Goal: Task Accomplishment & Management: Use online tool/utility

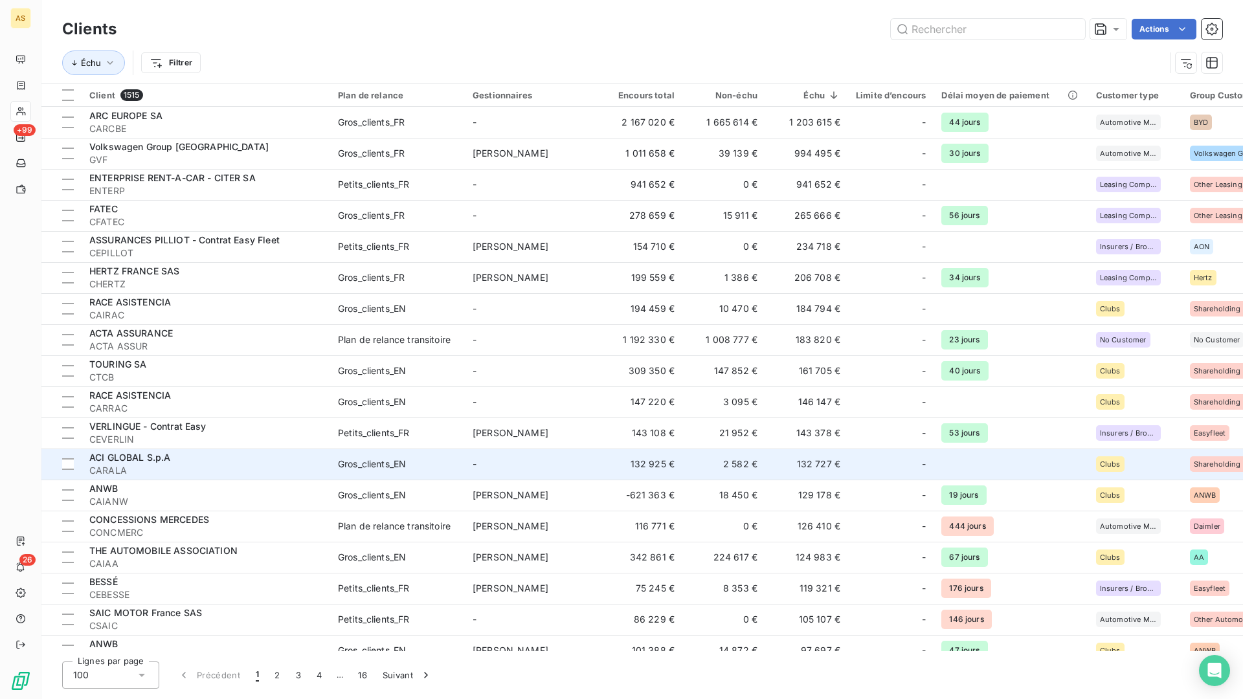
click at [1079, 475] on td at bounding box center [1011, 464] width 154 height 31
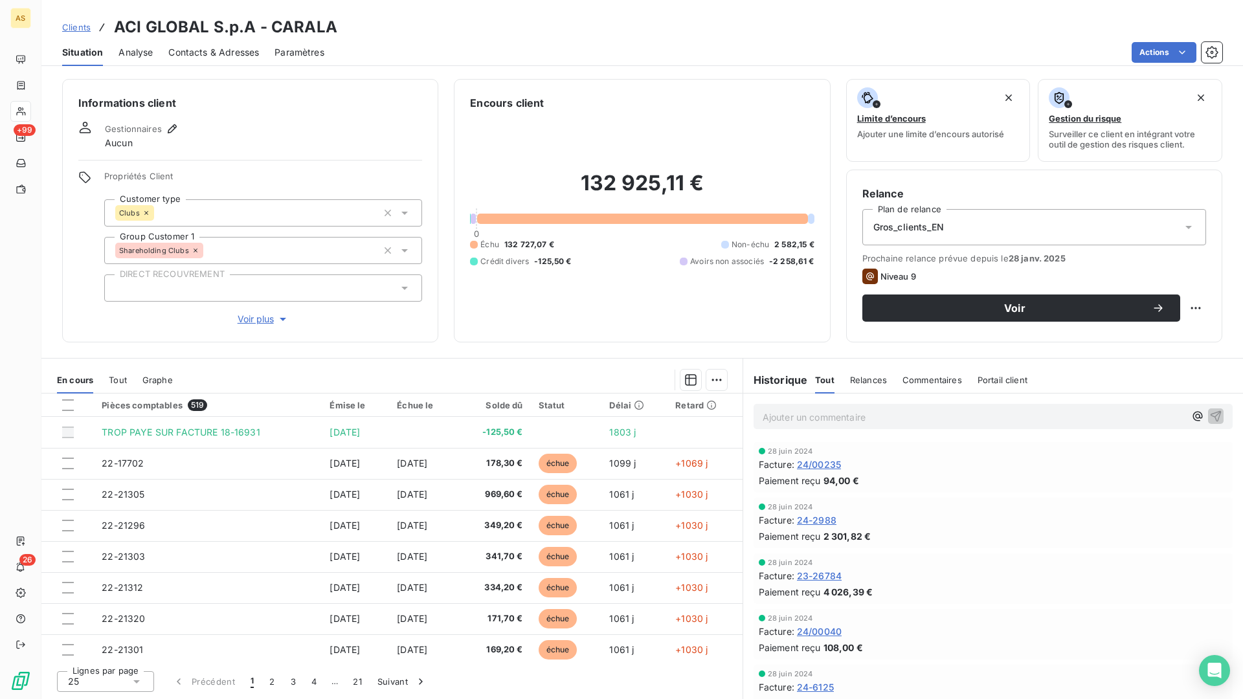
click at [224, 113] on div "Informations client Gestionnaires Aucun Propriétés Client Customer type Clubs G…" at bounding box center [250, 211] width 376 height 264
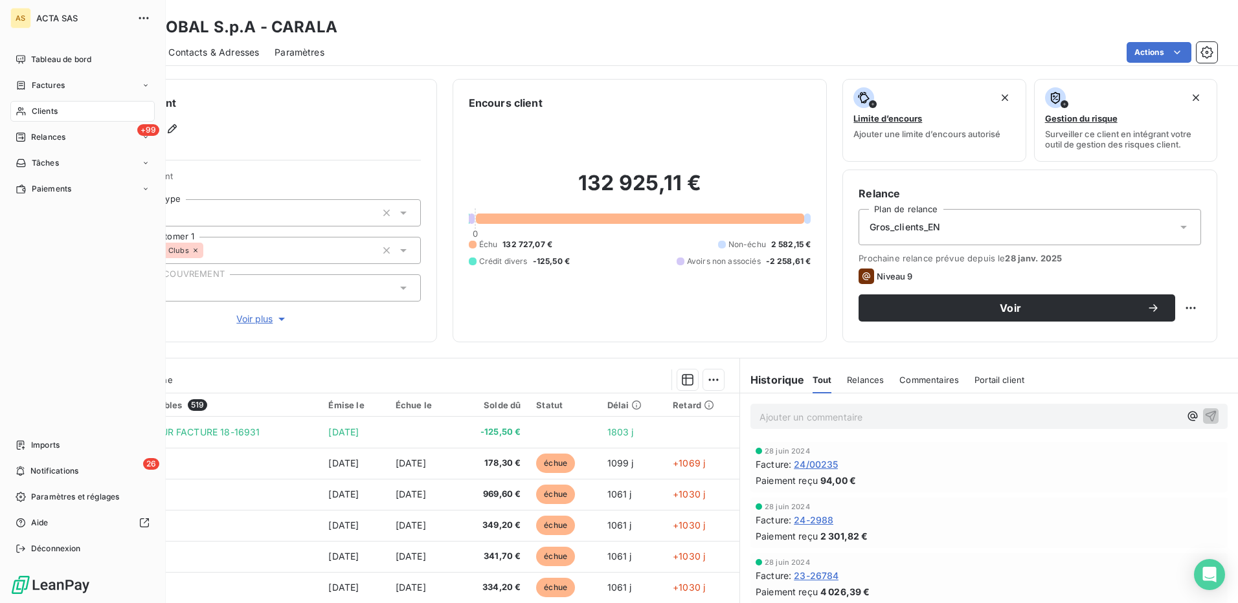
click at [41, 107] on span "Clients" at bounding box center [45, 112] width 26 height 12
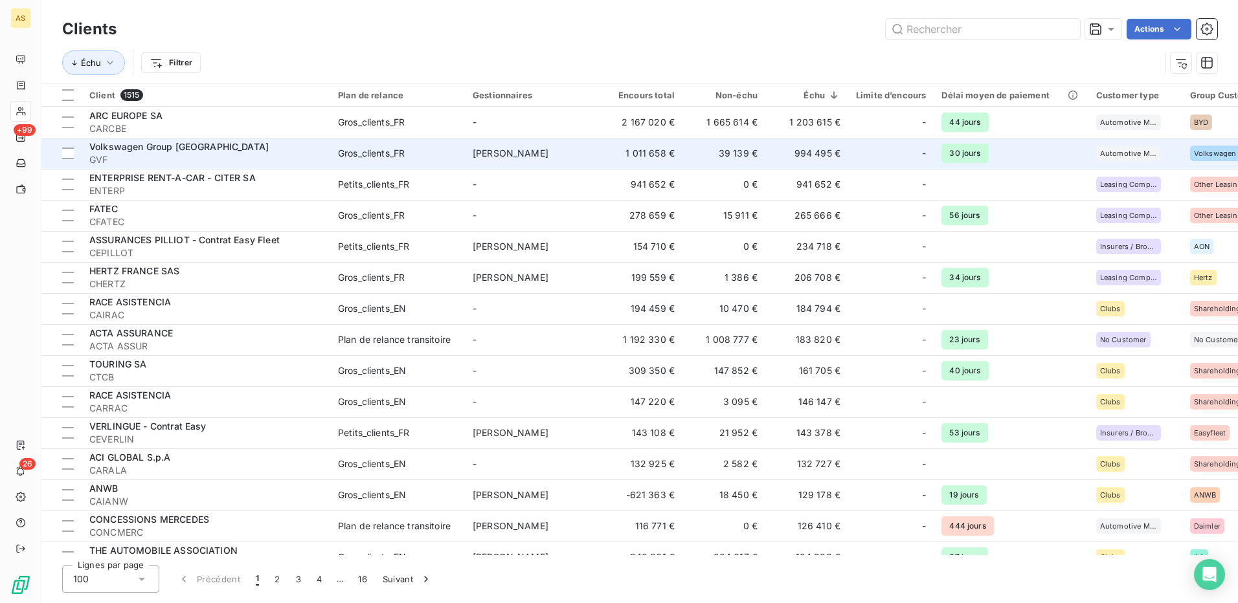
click at [212, 164] on span "GVF" at bounding box center [205, 159] width 233 height 13
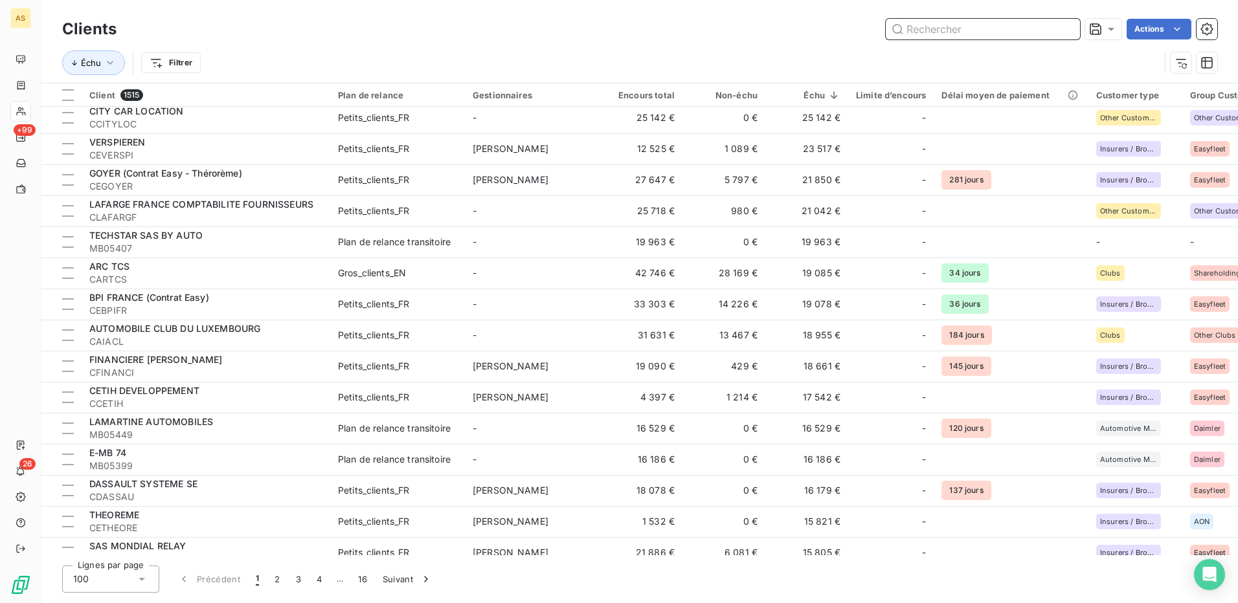
scroll to position [1036, 0]
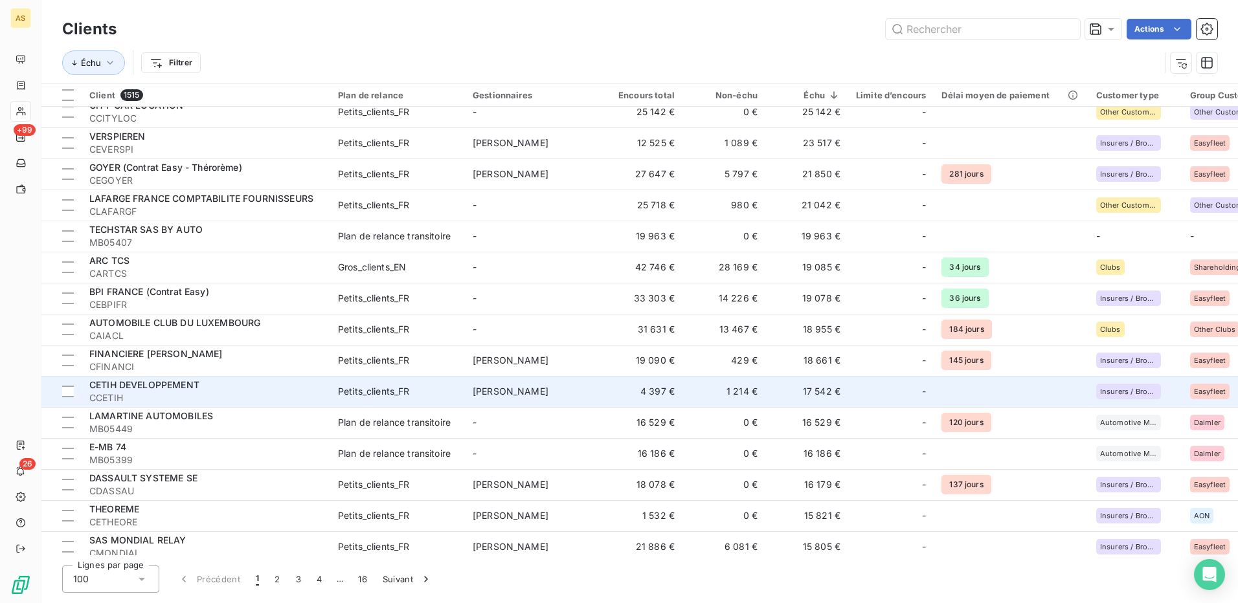
click at [388, 394] on div "Petits_clients_FR" at bounding box center [374, 391] width 72 height 13
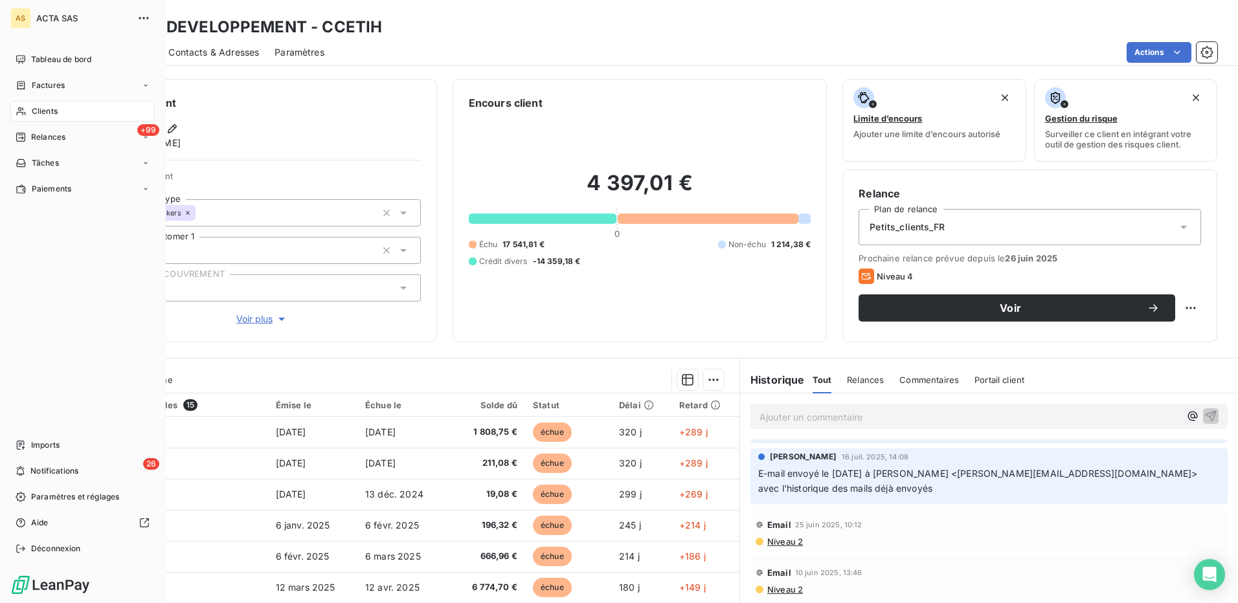
click at [41, 113] on span "Clients" at bounding box center [45, 112] width 26 height 12
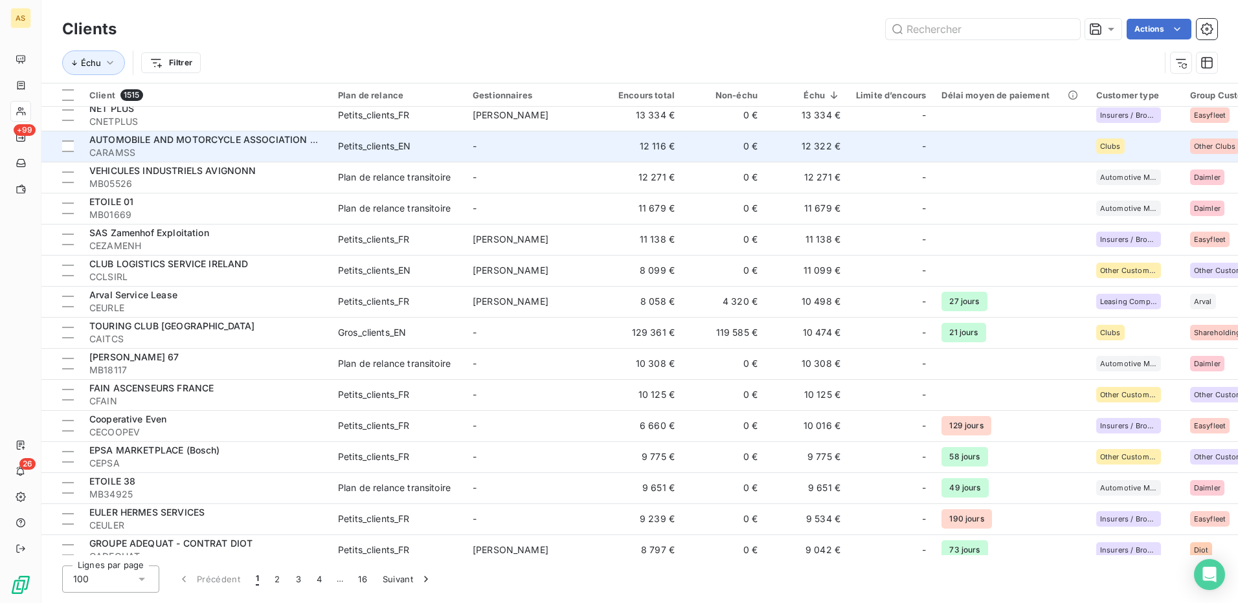
scroll to position [1619, 0]
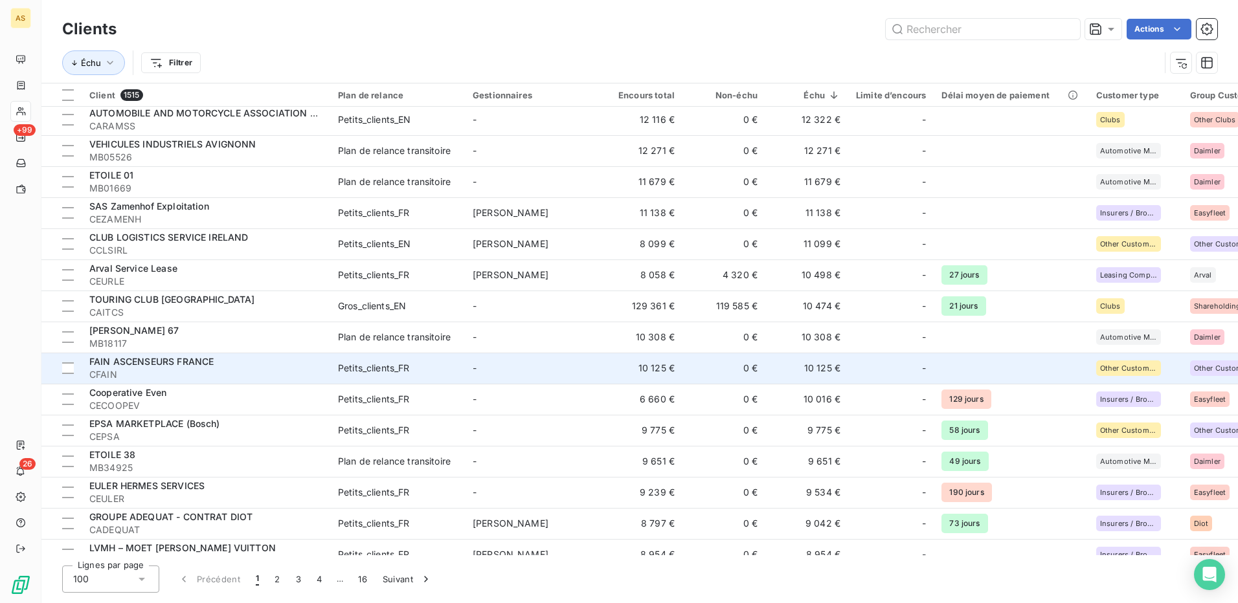
click at [395, 370] on div "Petits_clients_FR" at bounding box center [374, 368] width 72 height 13
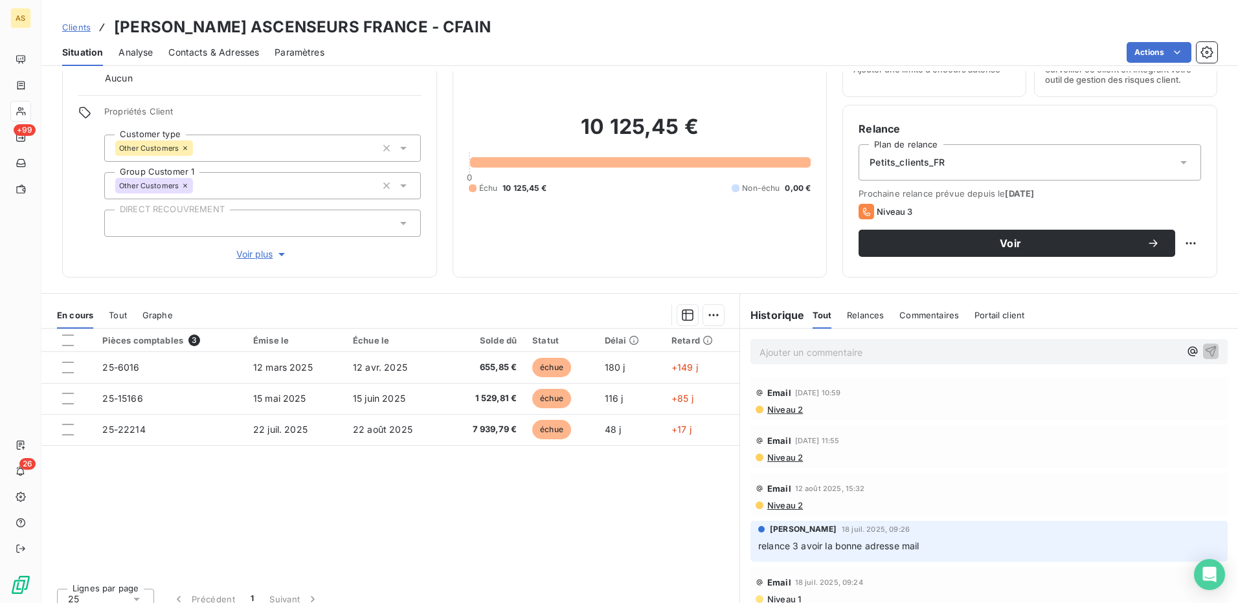
scroll to position [78, 0]
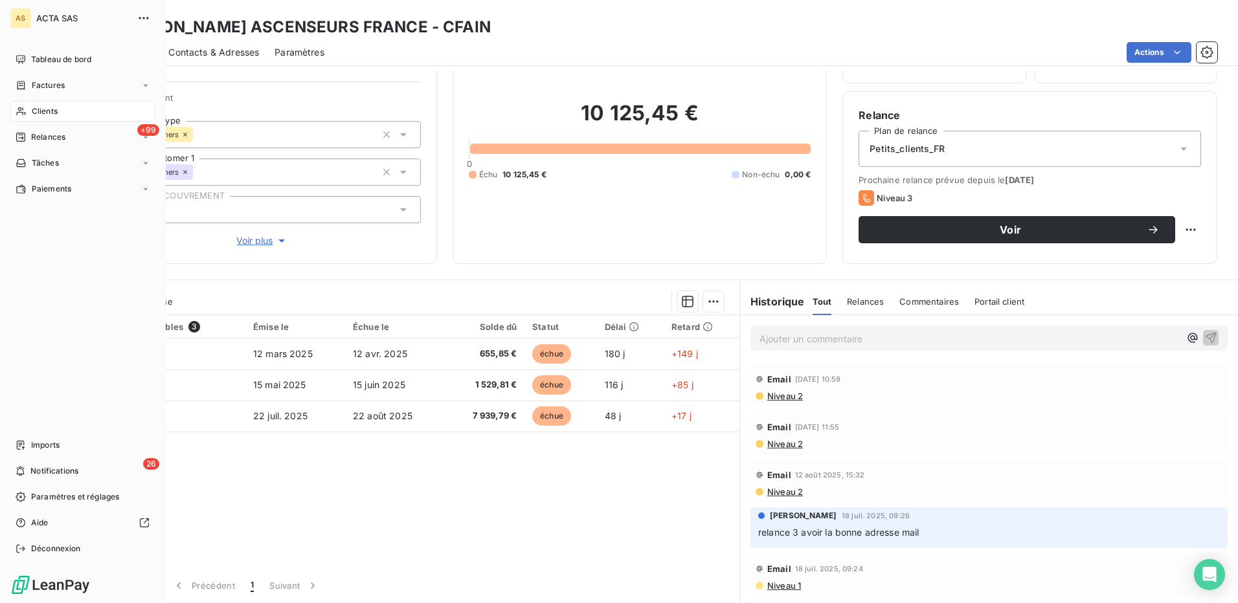
click at [38, 107] on span "Clients" at bounding box center [45, 112] width 26 height 12
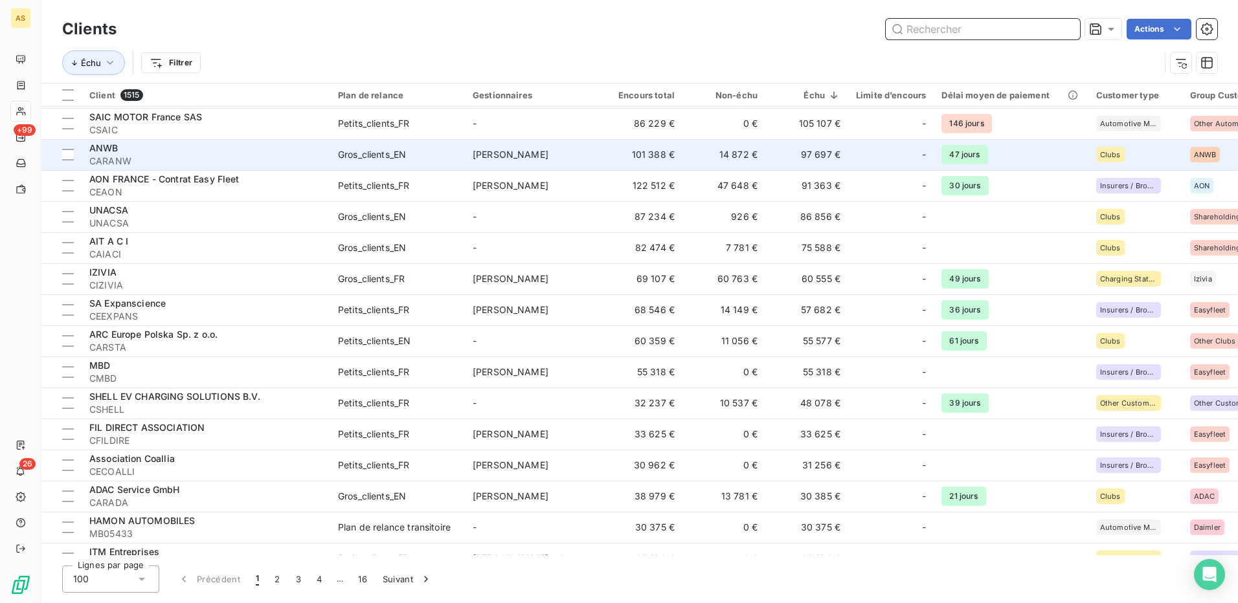
scroll to position [518, 0]
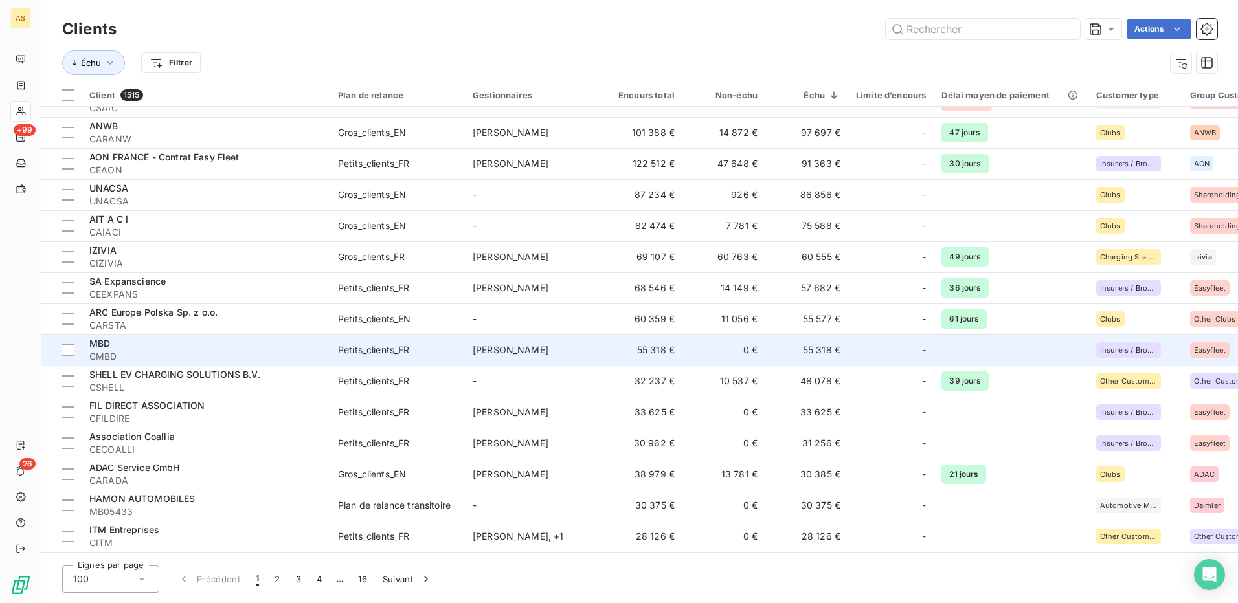
click at [328, 341] on td "MBD CMBD" at bounding box center [206, 350] width 249 height 31
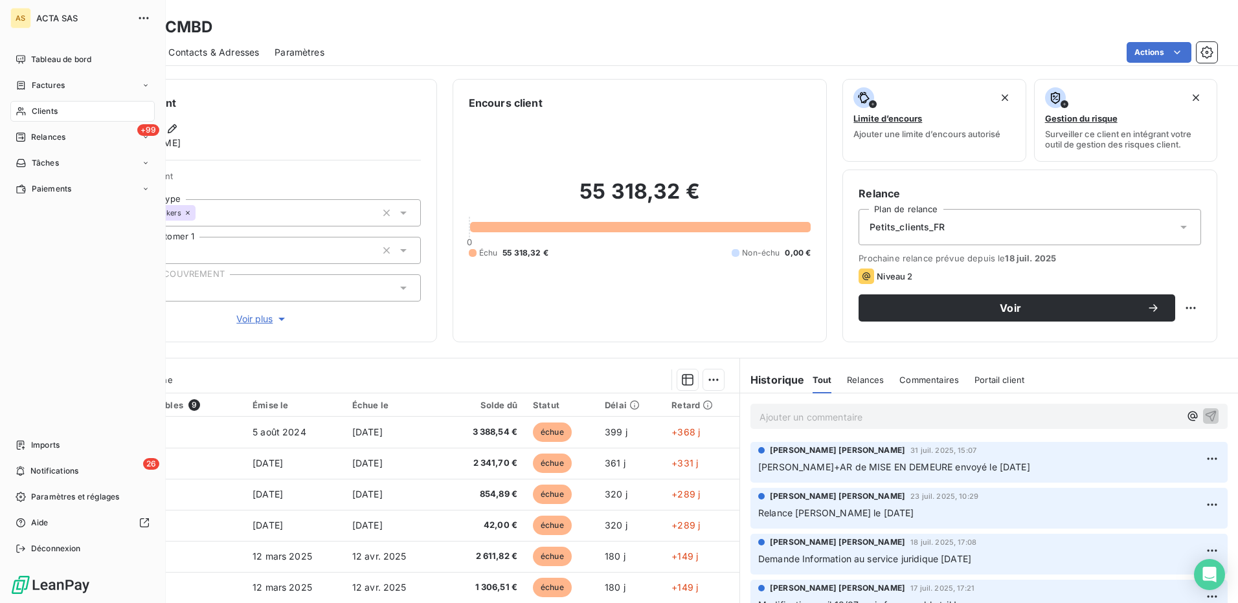
click at [41, 111] on span "Clients" at bounding box center [45, 112] width 26 height 12
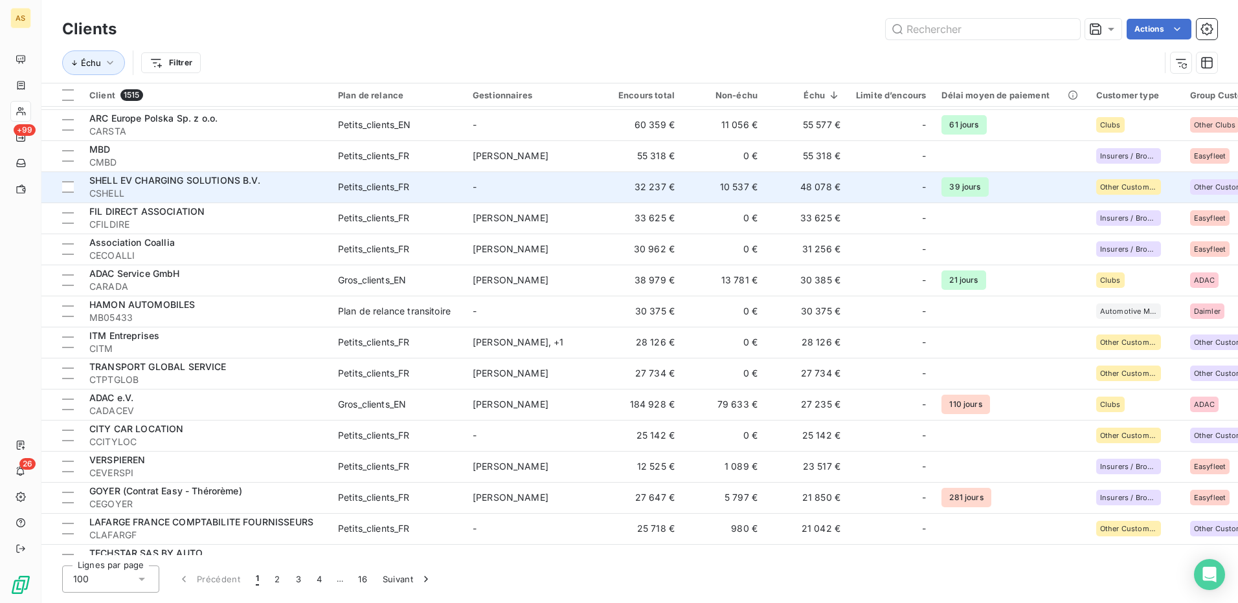
scroll to position [777, 0]
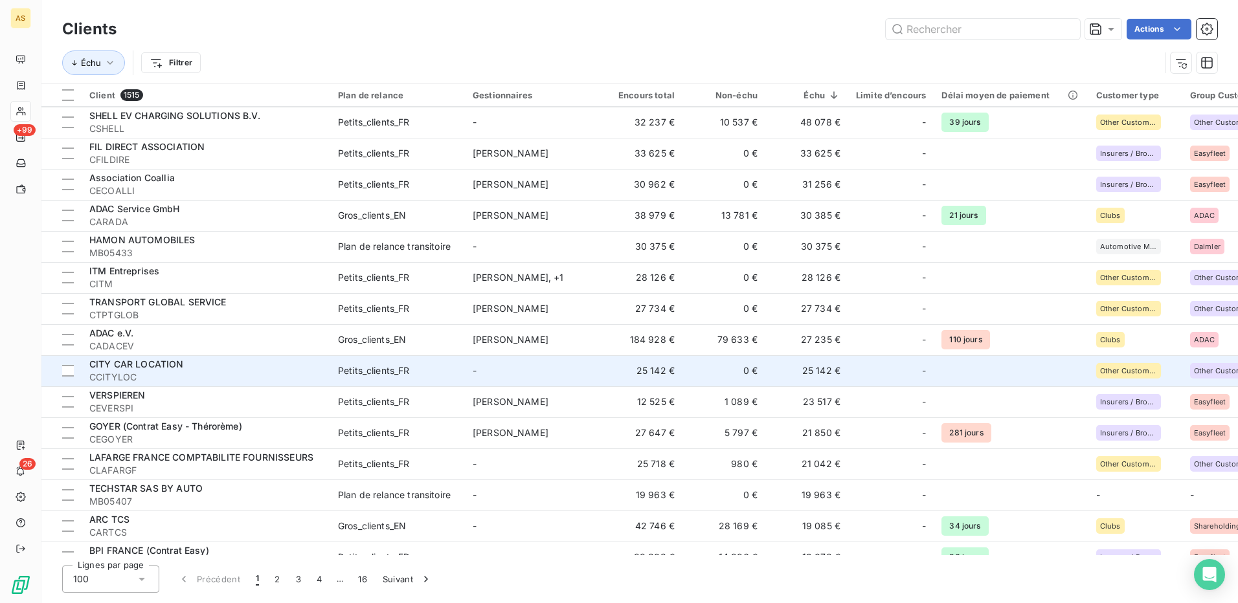
click at [375, 376] on div "Petits_clients_FR" at bounding box center [374, 371] width 72 height 13
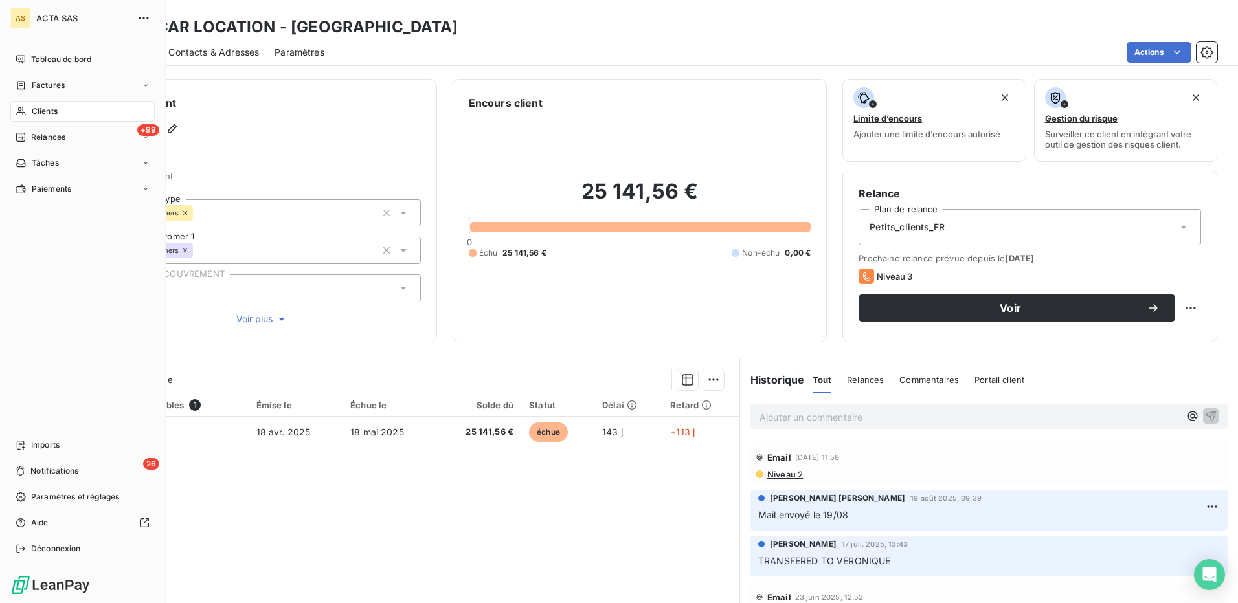
click at [43, 113] on span "Clients" at bounding box center [45, 112] width 26 height 12
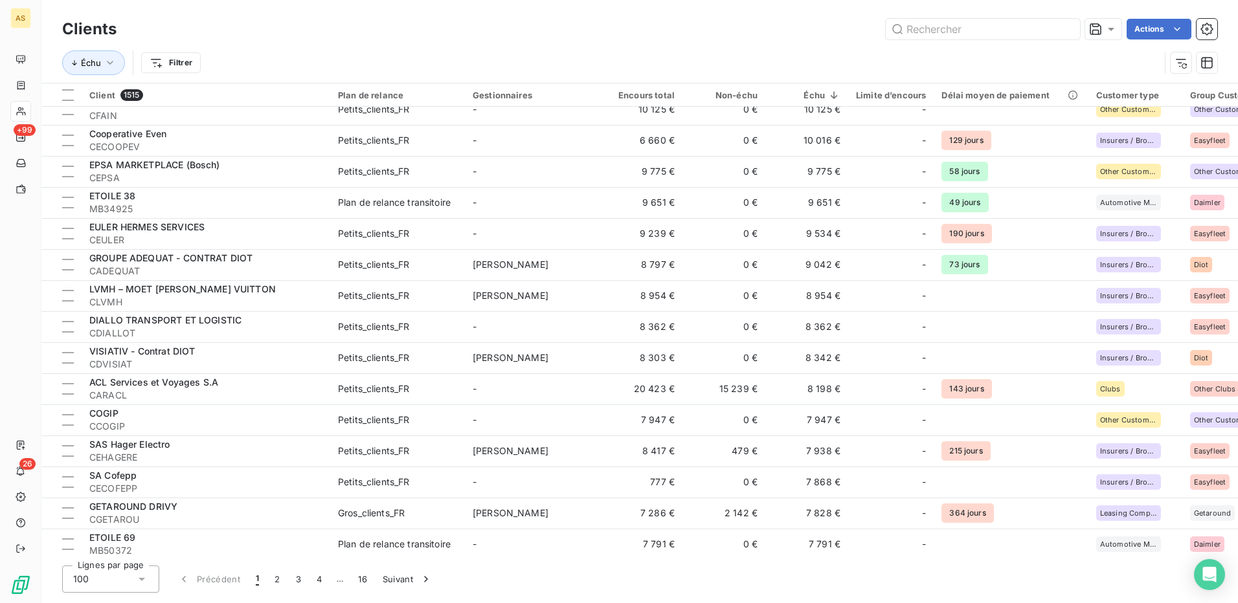
scroll to position [1942, 0]
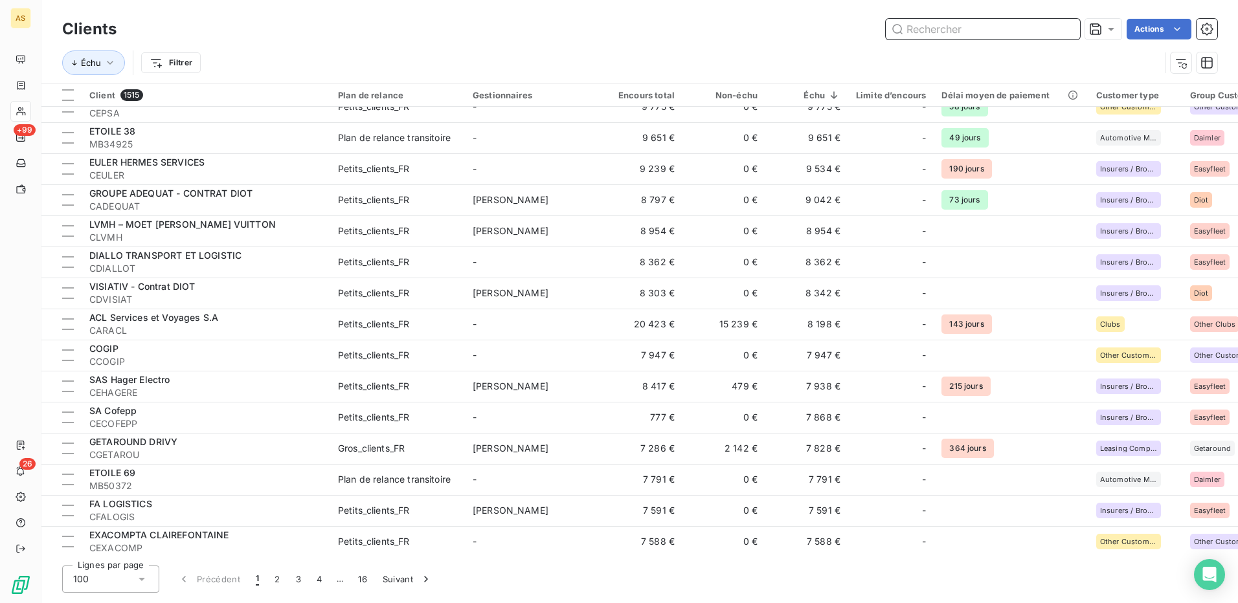
click at [937, 28] on input "text" at bounding box center [983, 29] width 194 height 21
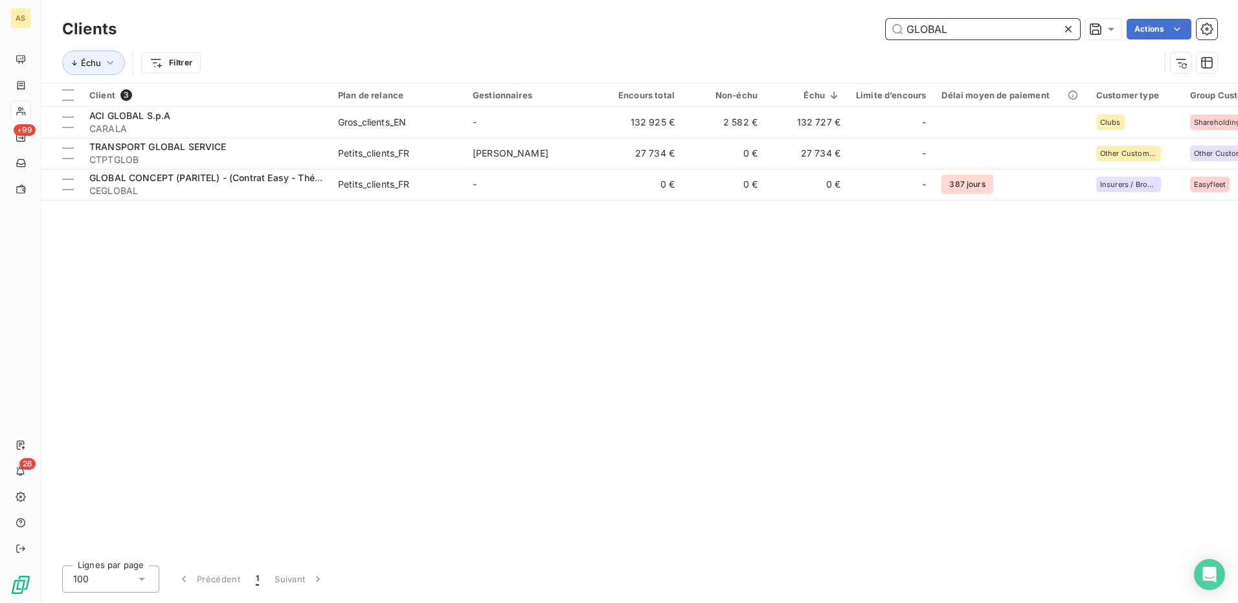
scroll to position [0, 0]
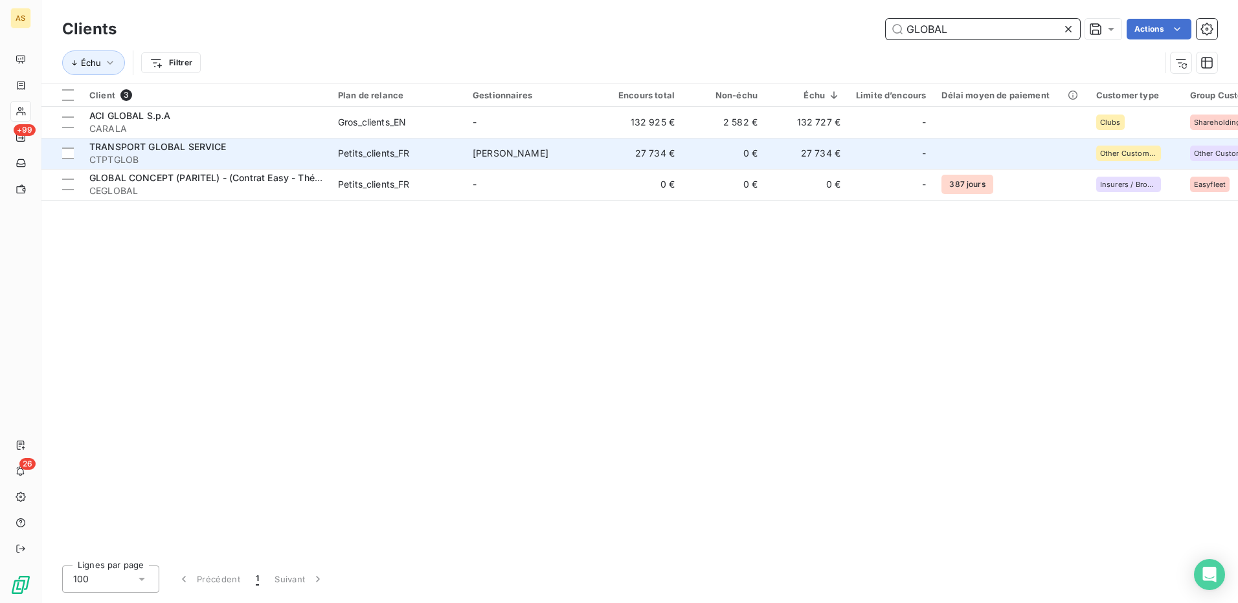
type input "GLOBAL"
click at [321, 148] on div "TRANSPORT GLOBAL SERVICE" at bounding box center [205, 147] width 233 height 13
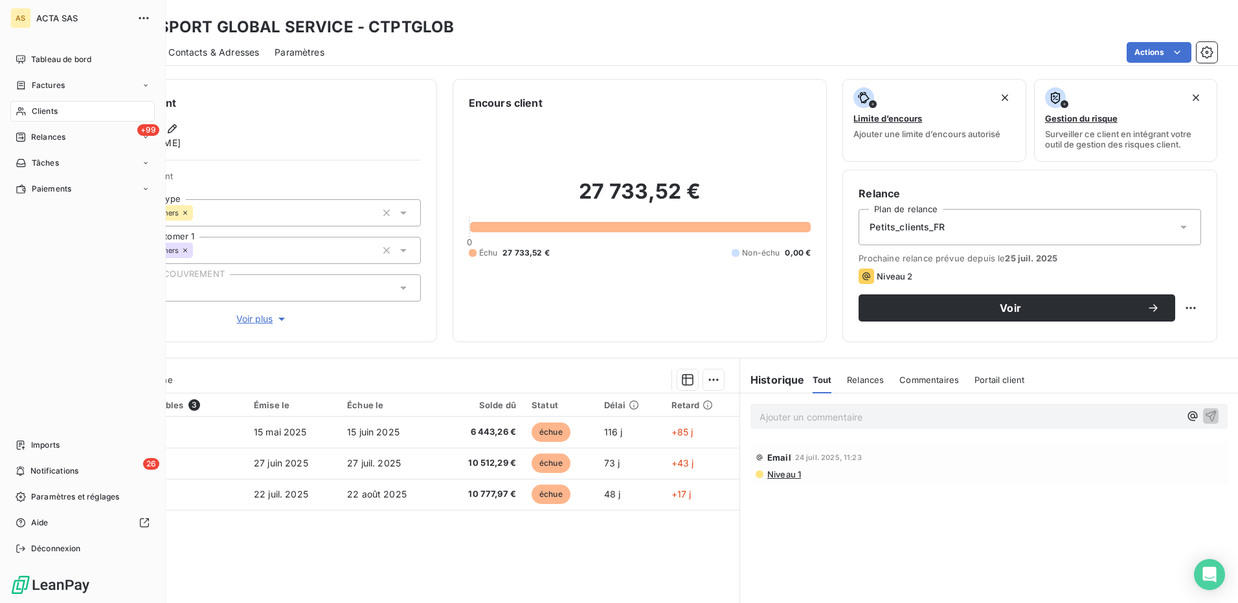
click at [46, 107] on span "Clients" at bounding box center [45, 112] width 26 height 12
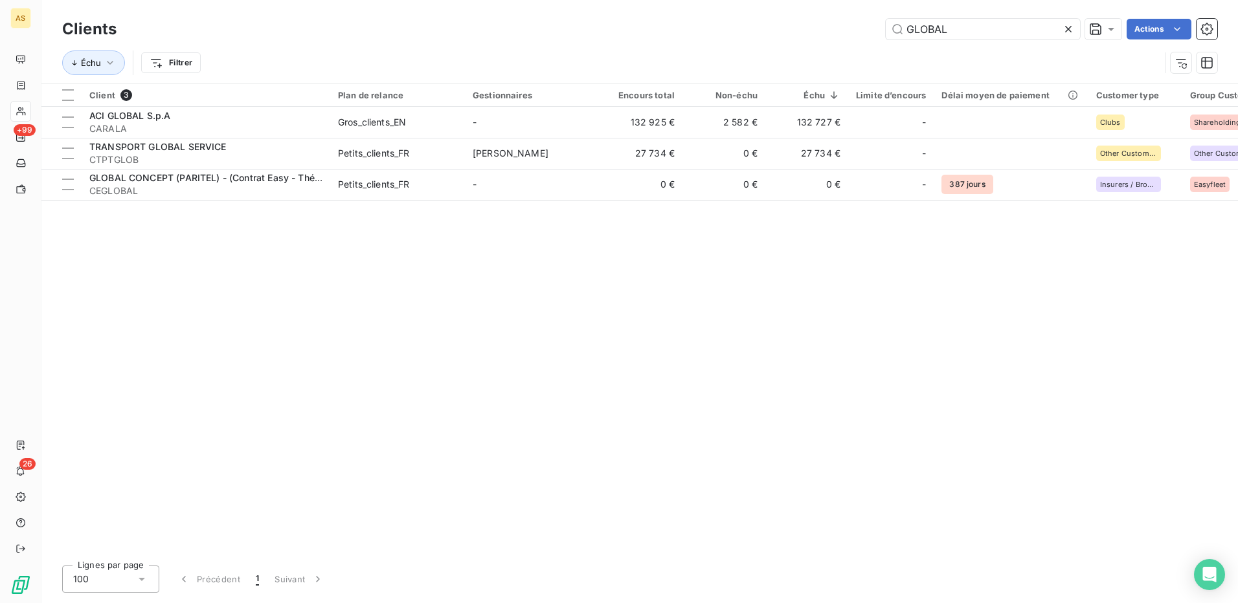
drag, startPoint x: 972, startPoint y: 38, endPoint x: 852, endPoint y: 36, distance: 119.8
click at [852, 36] on div "GLOBAL Actions" at bounding box center [674, 29] width 1085 height 21
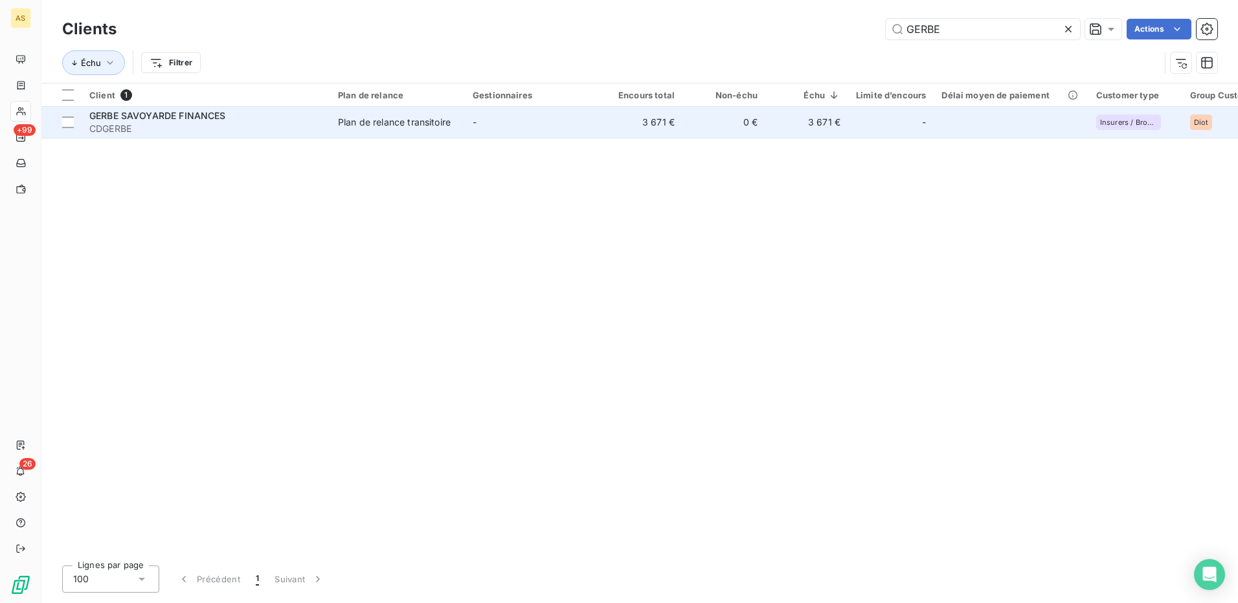
type input "GERBE"
click at [319, 124] on span "CDGERBE" at bounding box center [205, 128] width 233 height 13
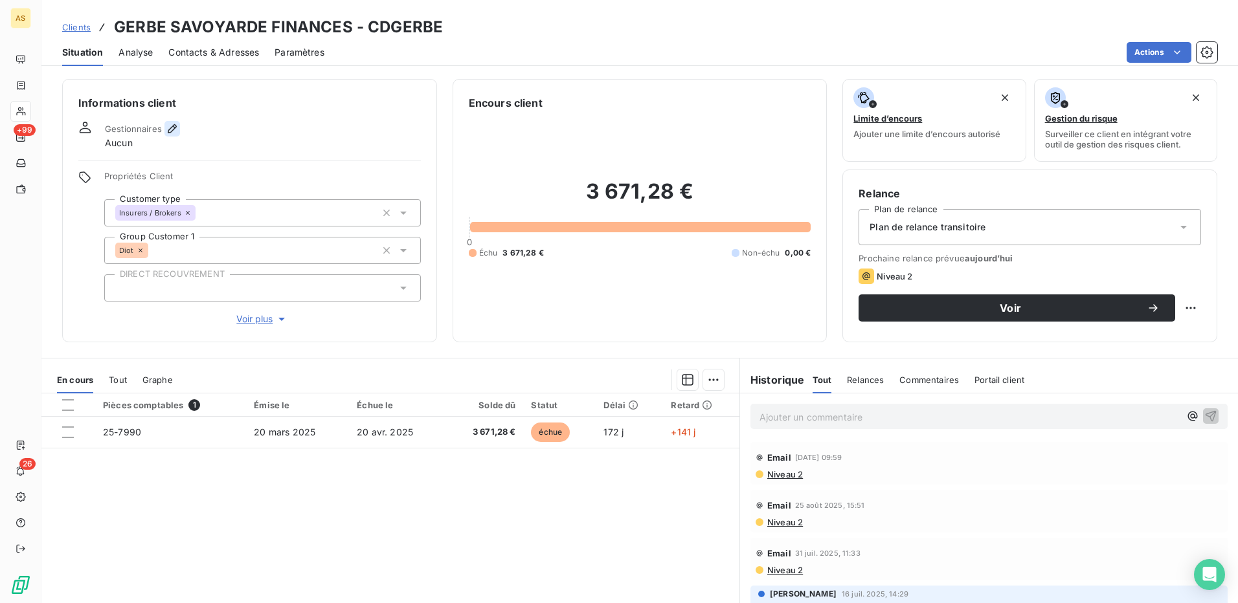
click at [170, 129] on icon "button" at bounding box center [172, 128] width 13 height 13
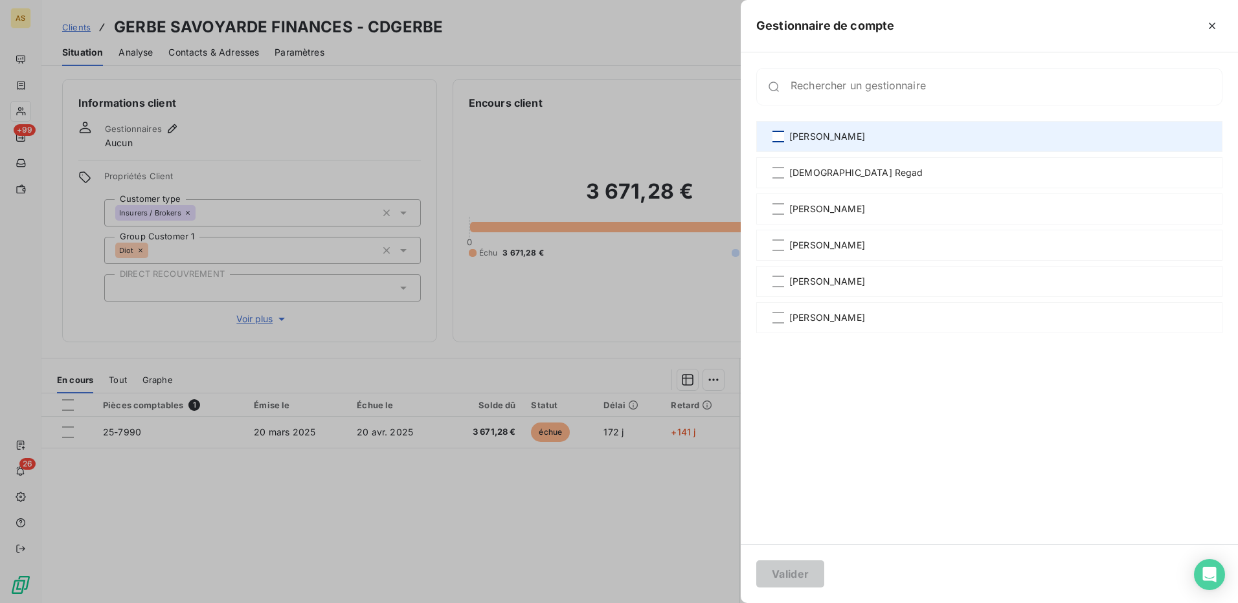
click at [783, 137] on div at bounding box center [778, 137] width 12 height 12
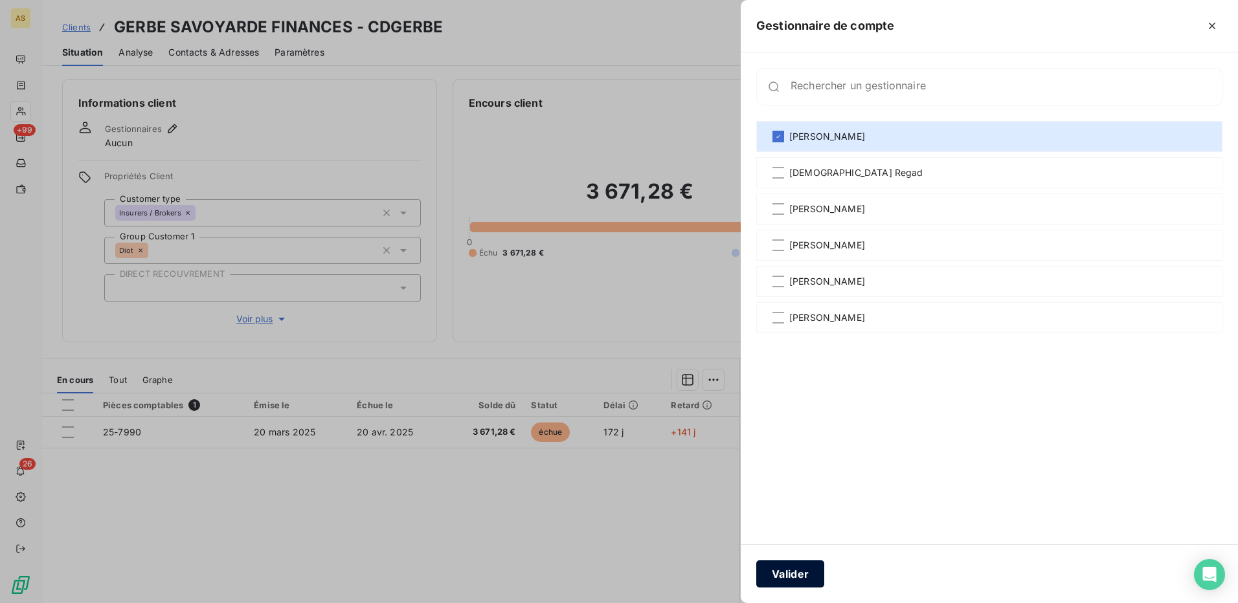
click at [764, 574] on button "Valider" at bounding box center [790, 574] width 68 height 27
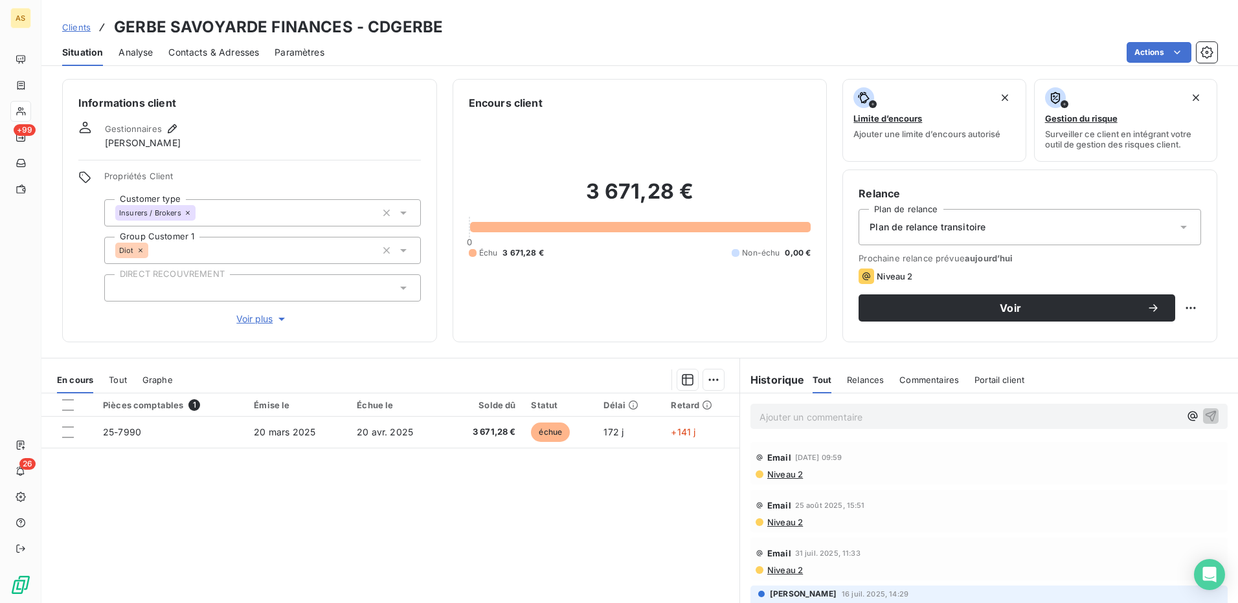
click at [209, 54] on span "Contacts & Adresses" at bounding box center [213, 52] width 91 height 13
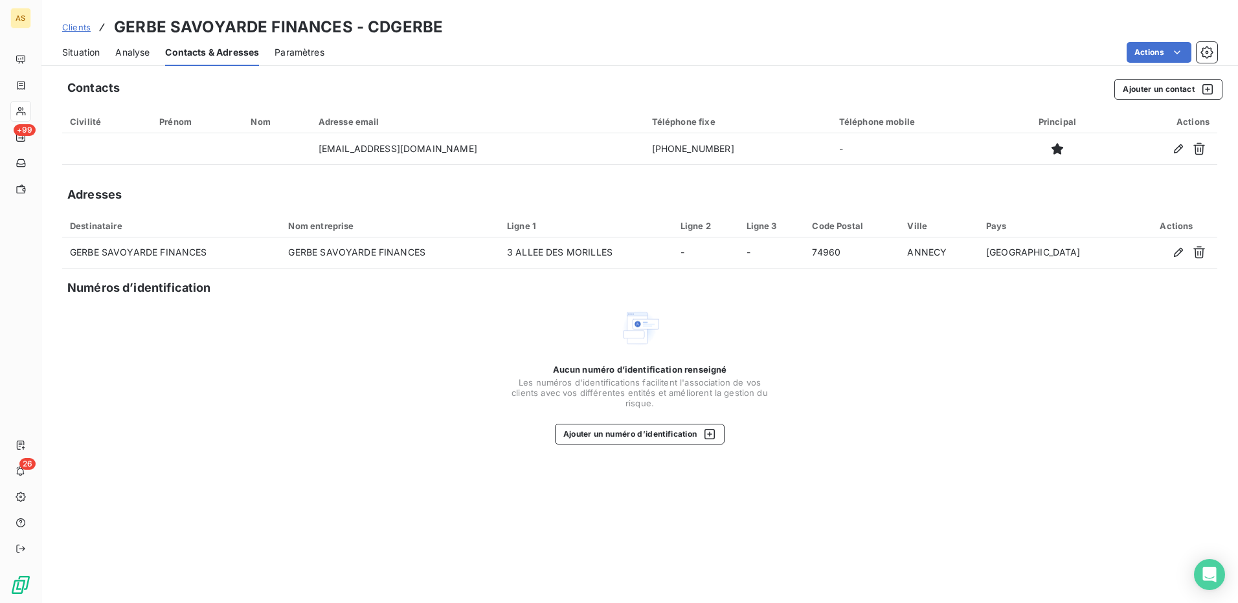
click at [80, 52] on span "Situation" at bounding box center [81, 52] width 38 height 13
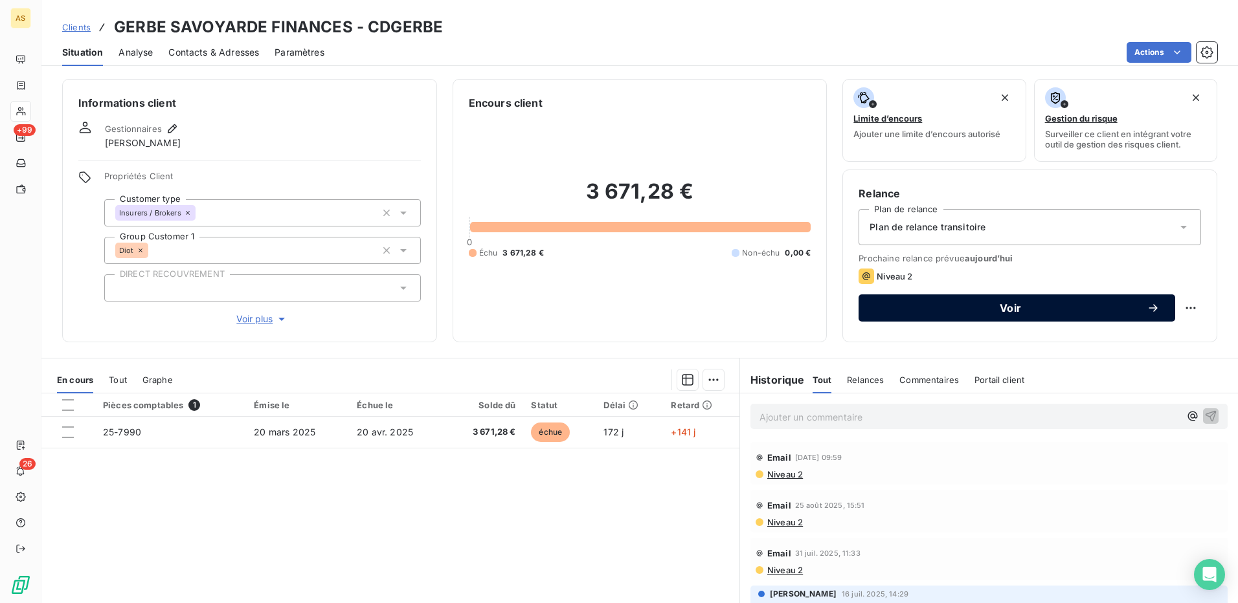
click at [1019, 302] on div "Voir" at bounding box center [1017, 308] width 286 height 13
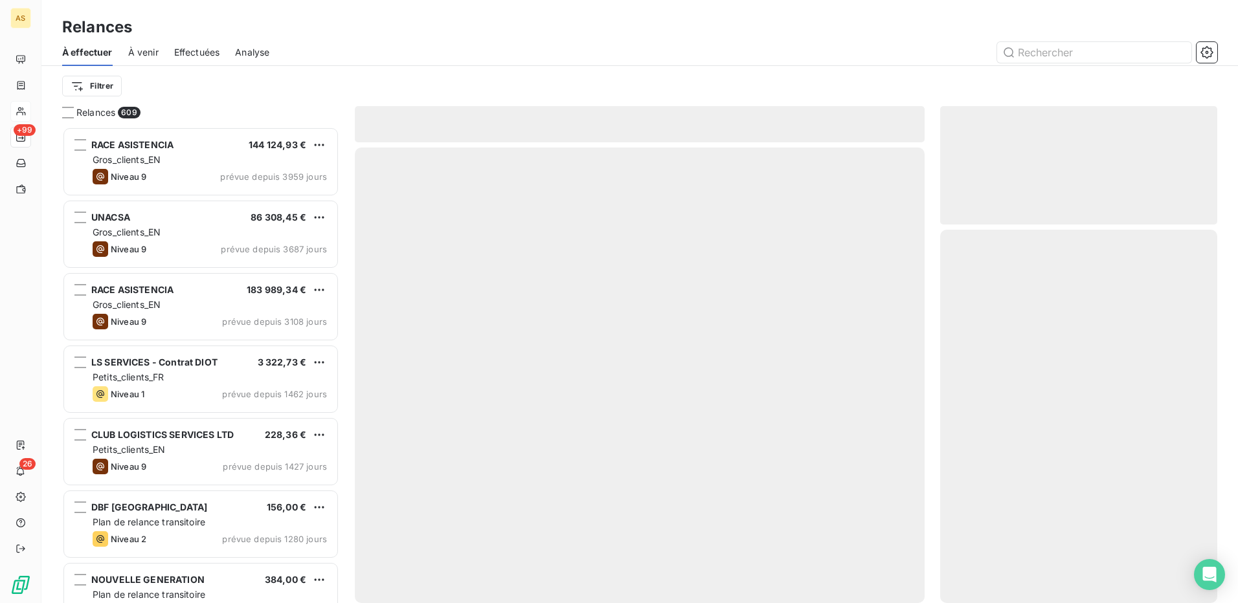
scroll to position [467, 267]
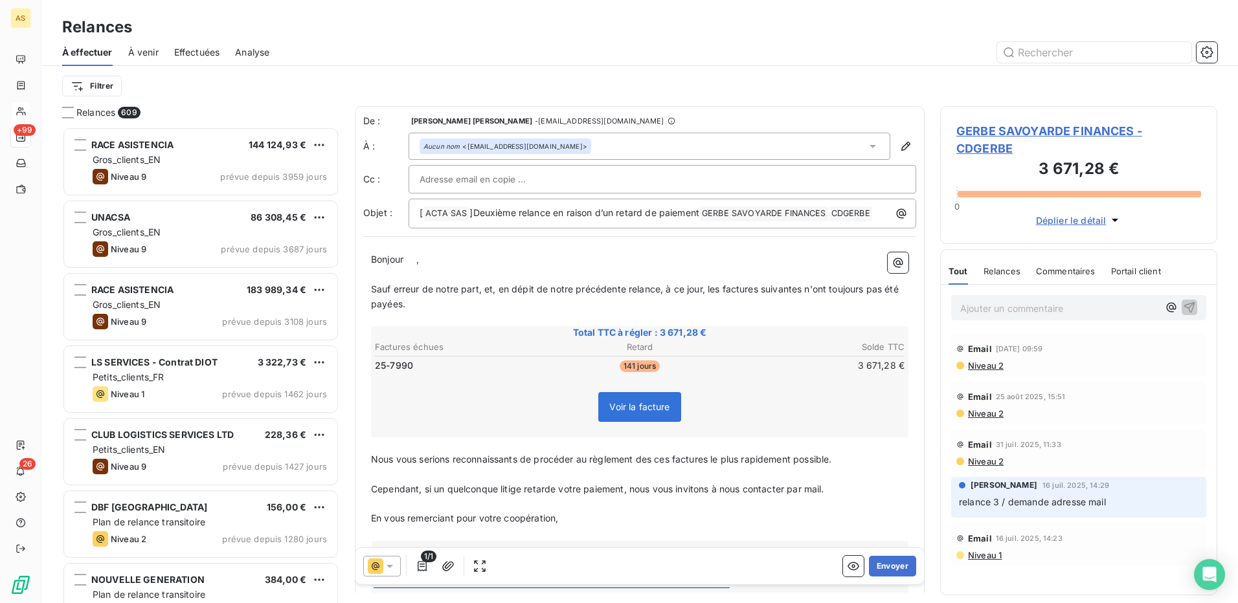
click at [392, 567] on icon at bounding box center [389, 566] width 13 height 13
click at [388, 540] on div "Niveau 2" at bounding box center [399, 541] width 57 height 16
click at [879, 568] on button "Envoyer" at bounding box center [892, 566] width 47 height 21
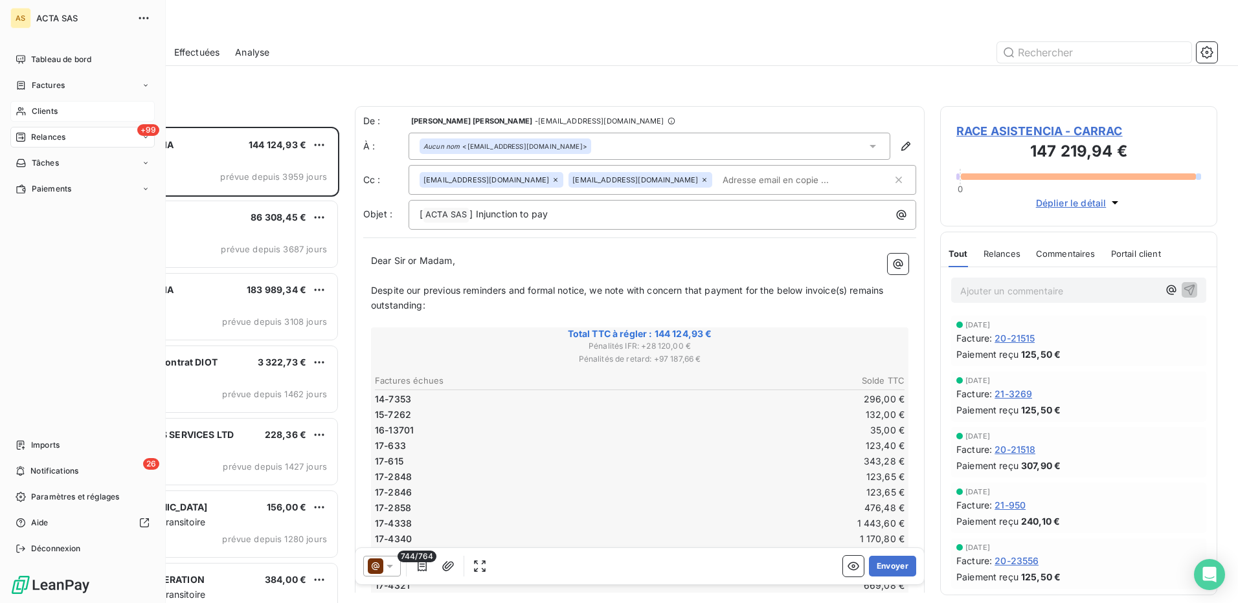
click at [35, 107] on span "Clients" at bounding box center [45, 112] width 26 height 12
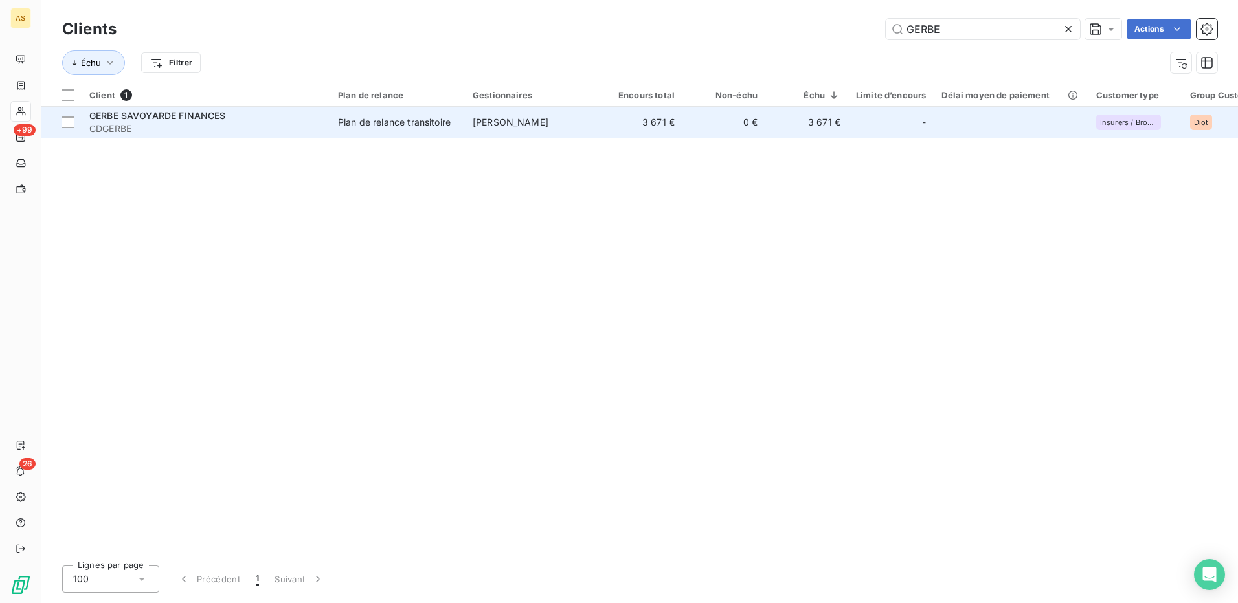
click at [432, 118] on div "Plan de relance transitoire" at bounding box center [394, 122] width 113 height 13
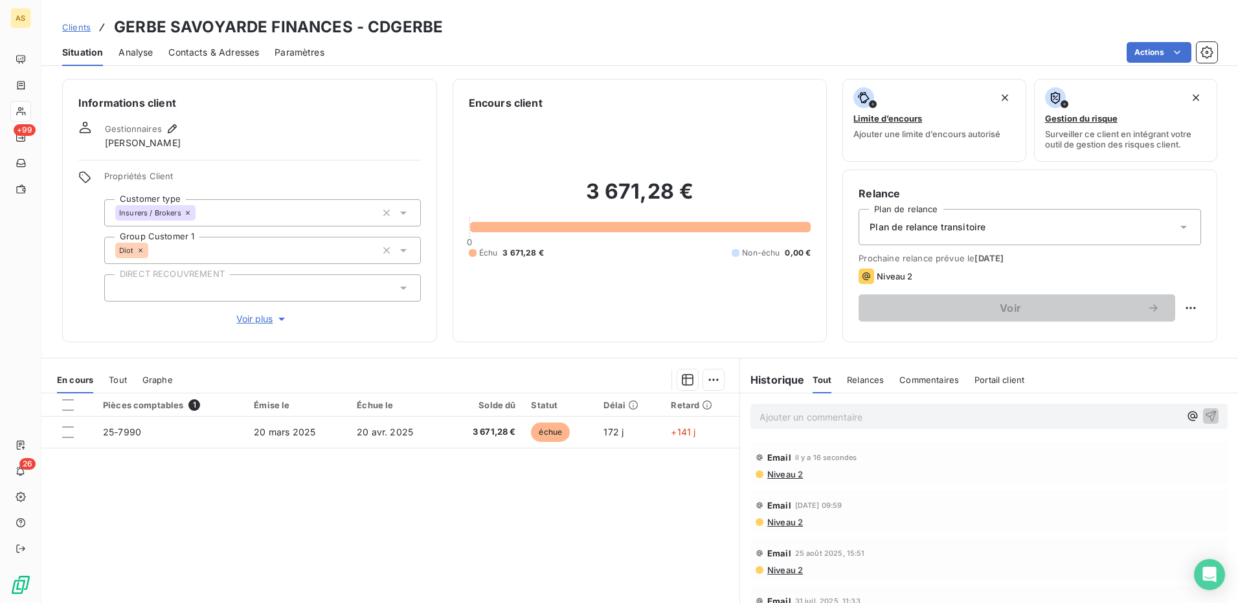
click at [1177, 224] on icon at bounding box center [1183, 227] width 13 height 13
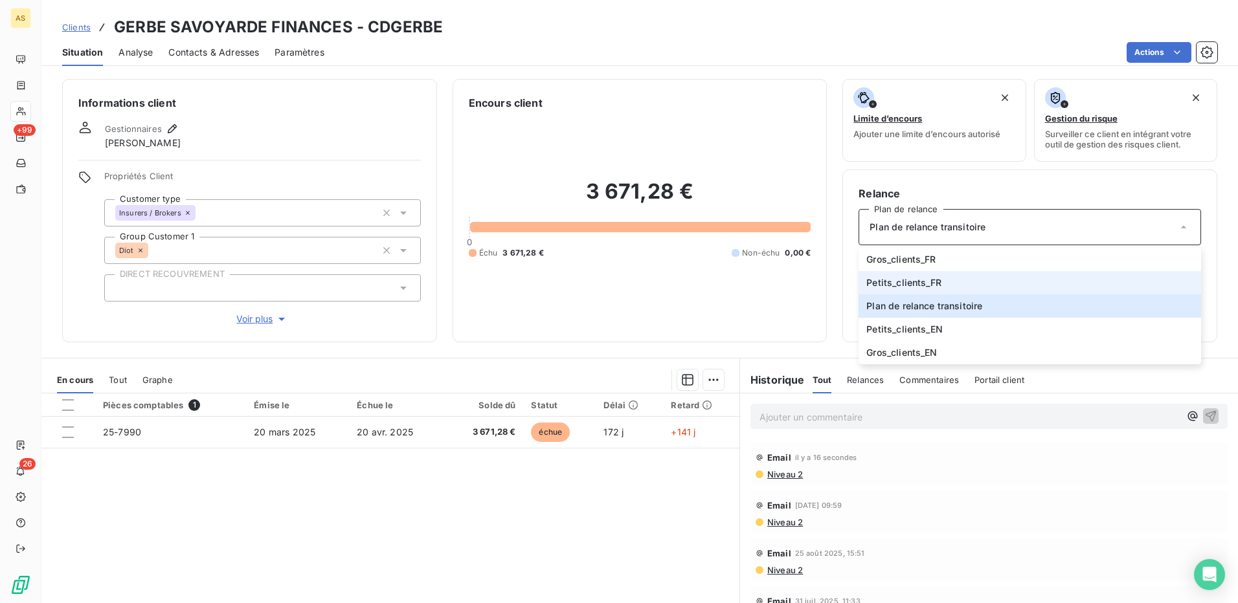
click at [956, 275] on li "Petits_clients_FR" at bounding box center [1030, 282] width 343 height 23
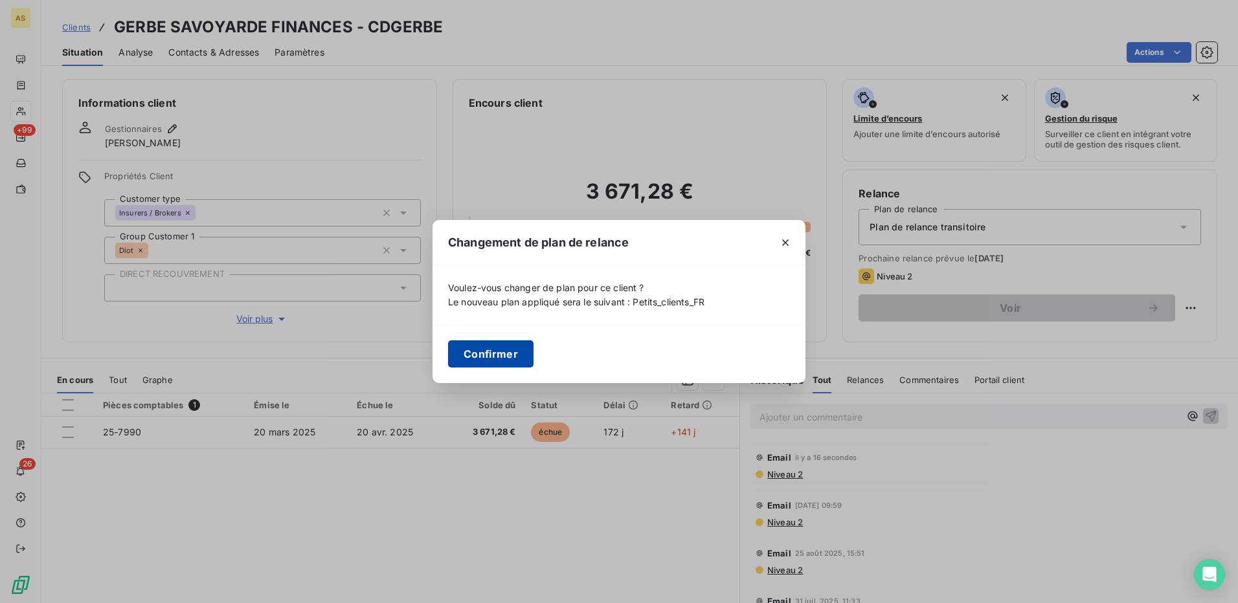
click at [473, 351] on button "Confirmer" at bounding box center [490, 354] width 85 height 27
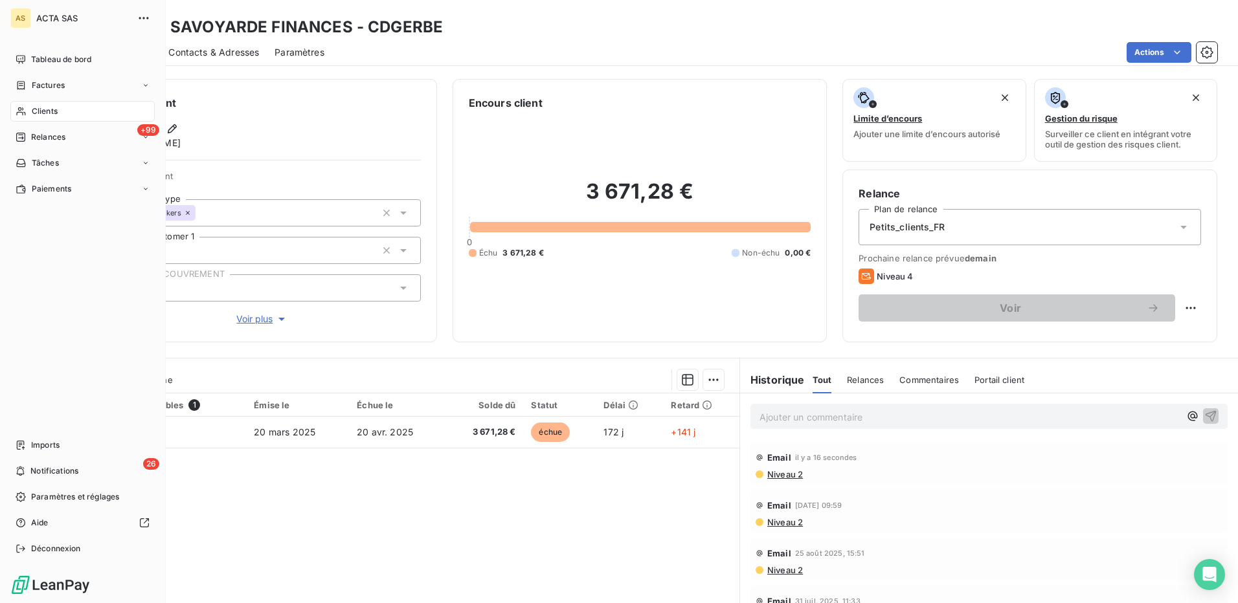
click at [41, 111] on span "Clients" at bounding box center [45, 112] width 26 height 12
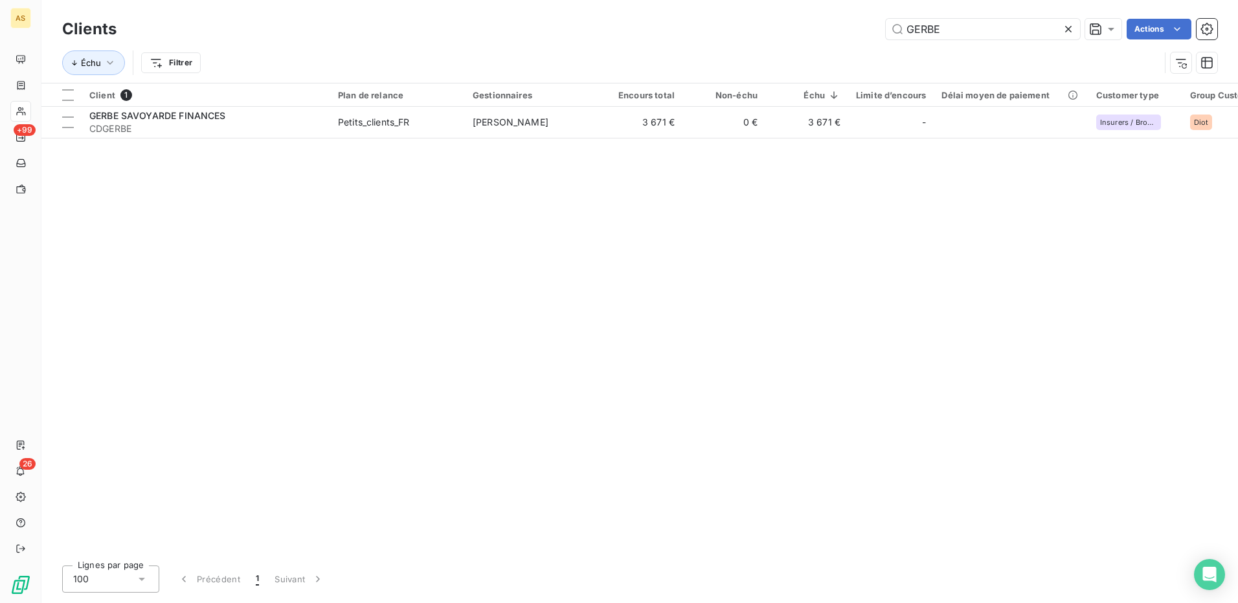
click at [1068, 28] on icon at bounding box center [1068, 29] width 13 height 13
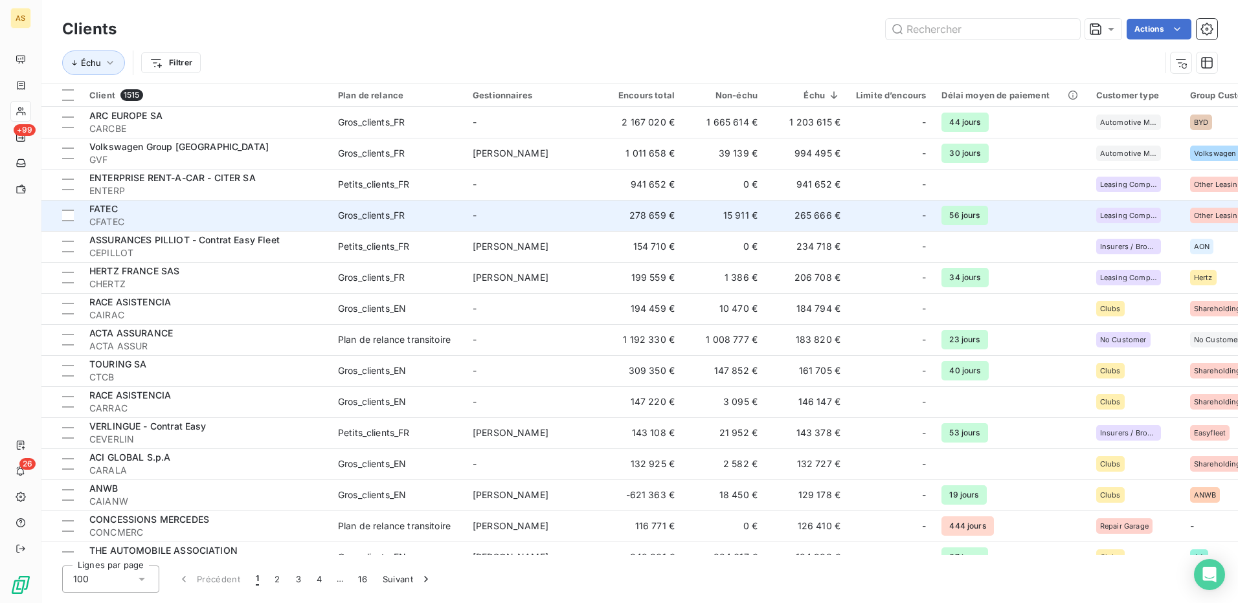
click at [308, 216] on span "CFATEC" at bounding box center [205, 222] width 233 height 13
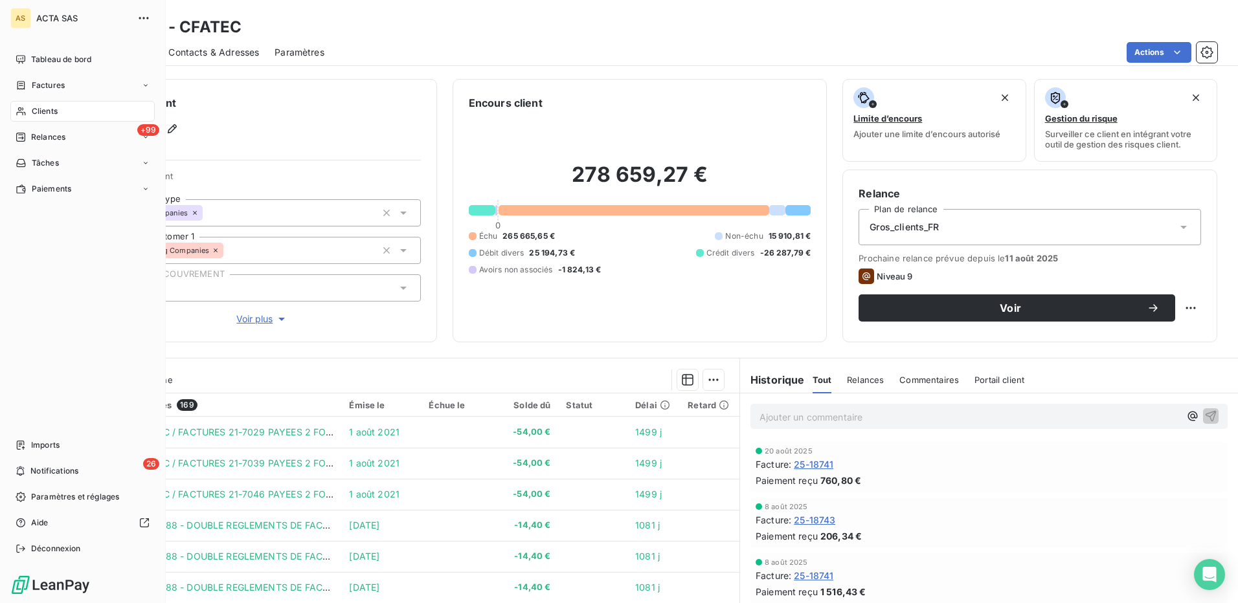
click at [39, 109] on span "Clients" at bounding box center [45, 112] width 26 height 12
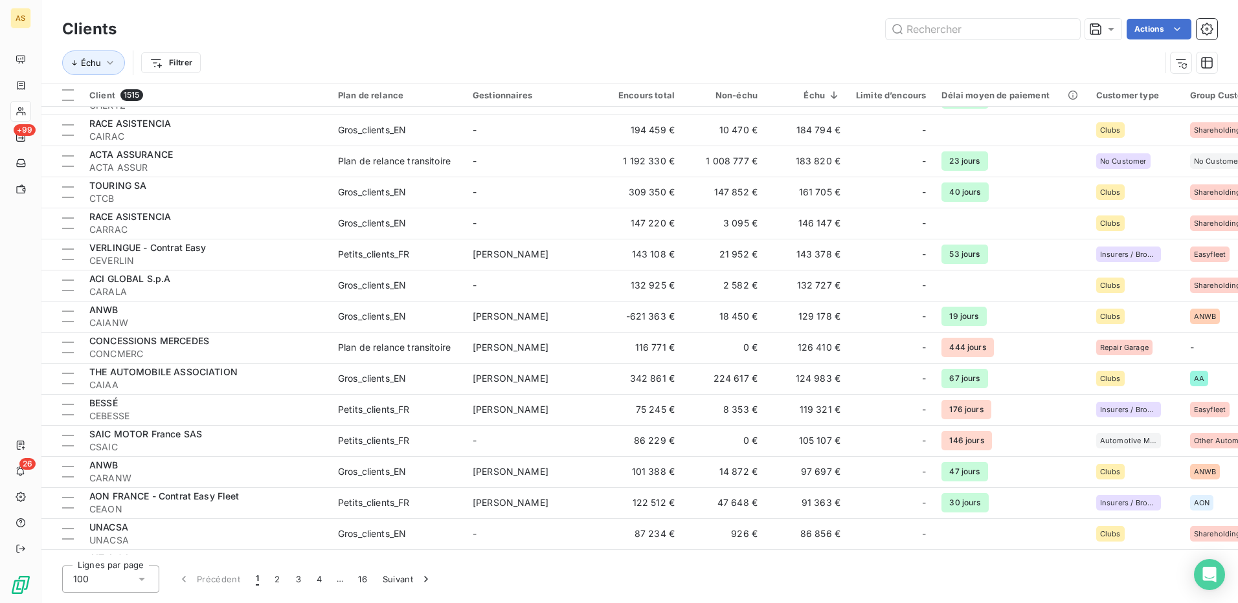
scroll to position [324, 0]
